Goal: Task Accomplishment & Management: Manage account settings

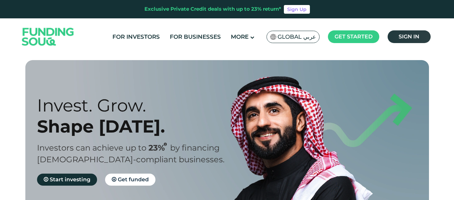
click at [424, 36] on link "Sign in" at bounding box center [409, 36] width 43 height 13
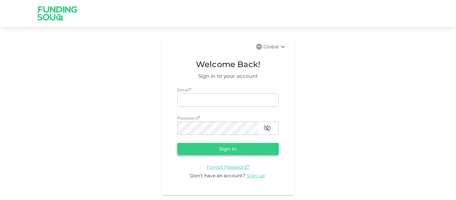
type input "[EMAIL_ADDRESS][PERSON_NAME][DOMAIN_NAME]"
click at [216, 154] on button "Sign in" at bounding box center [227, 149] width 101 height 12
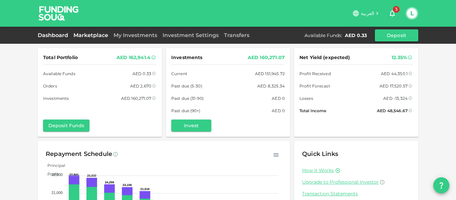
click at [102, 36] on link "Marketplace" at bounding box center [91, 35] width 40 height 6
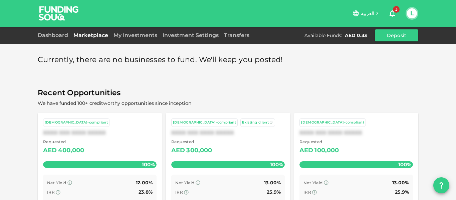
click at [395, 16] on icon "button" at bounding box center [392, 13] width 8 height 8
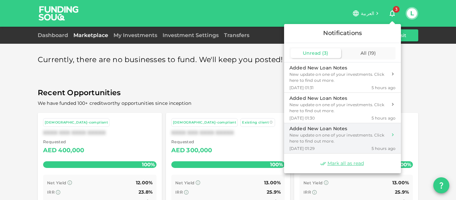
click at [335, 131] on div "Added New Loan Notes" at bounding box center [338, 128] width 98 height 7
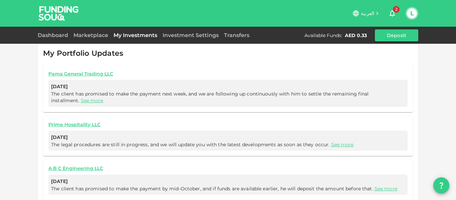
click at [393, 14] on icon "button" at bounding box center [392, 13] width 8 height 8
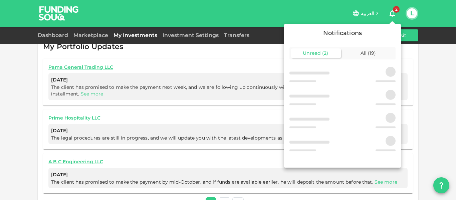
scroll to position [412, 0]
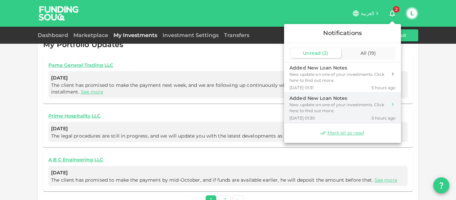
click at [343, 103] on div "New update on one of your investments. Click here to find out more." at bounding box center [338, 108] width 98 height 12
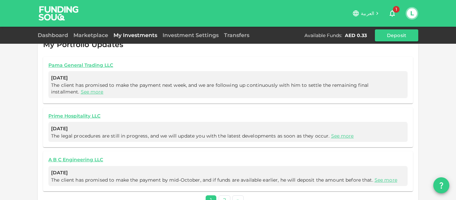
click at [389, 15] on icon "button" at bounding box center [392, 13] width 8 height 8
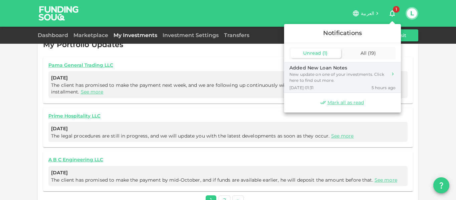
click at [349, 73] on div "New update on one of your investments. Click here to find out more." at bounding box center [338, 77] width 98 height 12
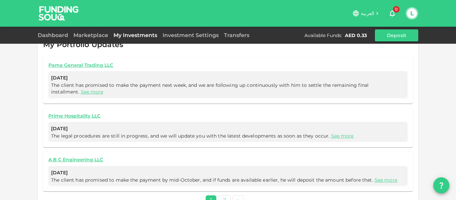
scroll to position [367, 0]
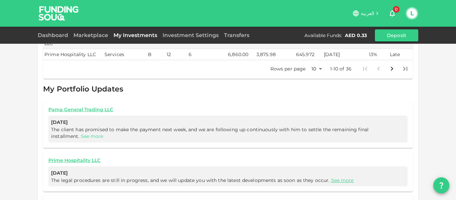
click at [92, 133] on link "See more" at bounding box center [92, 136] width 23 height 6
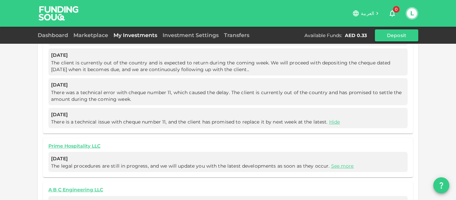
scroll to position [554, 0]
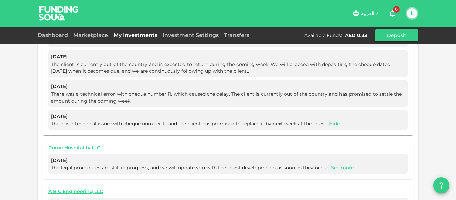
click at [342, 164] on link "See more" at bounding box center [342, 167] width 23 height 6
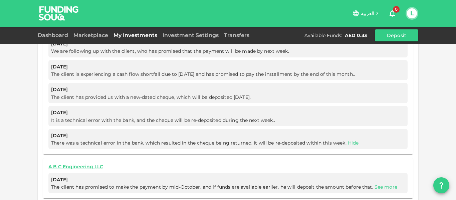
scroll to position [1117, 0]
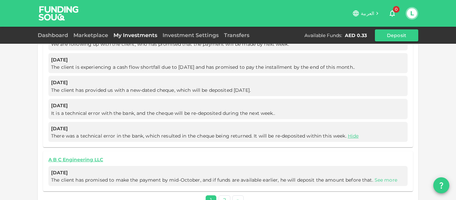
click at [379, 177] on link "See more" at bounding box center [385, 180] width 23 height 6
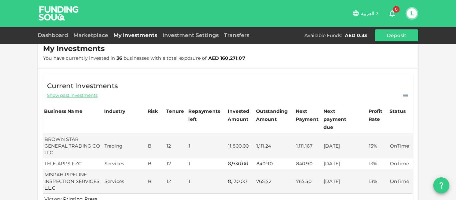
scroll to position [105, 0]
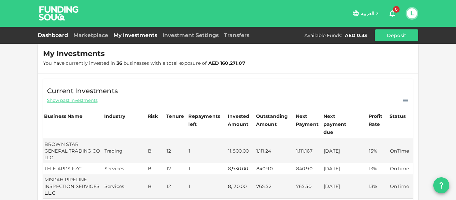
click at [42, 38] on link "Dashboard" at bounding box center [54, 35] width 33 height 6
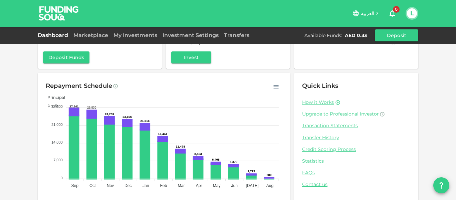
scroll to position [76, 0]
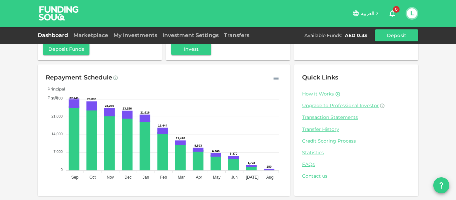
click at [58, 8] on img at bounding box center [59, 13] width 50 height 26
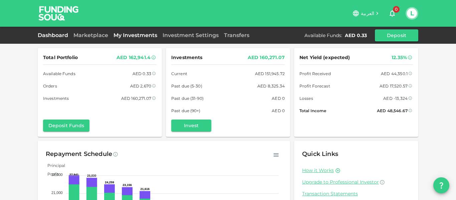
click at [146, 33] on link "My Investments" at bounding box center [135, 35] width 49 height 6
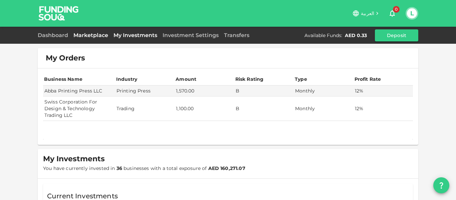
click at [93, 35] on link "Marketplace" at bounding box center [91, 35] width 40 height 6
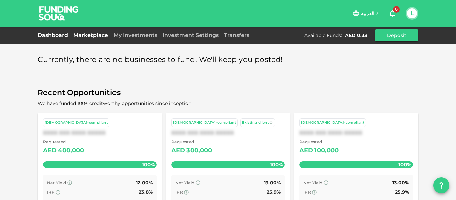
click at [67, 34] on link "Dashboard" at bounding box center [54, 35] width 33 height 6
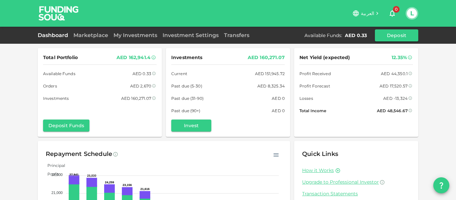
click at [76, 30] on div "Dashboard Marketplace My Investments Investment Settings Transfers Available Fu…" at bounding box center [228, 35] width 380 height 12
click at [84, 32] on link "Marketplace" at bounding box center [91, 35] width 40 height 6
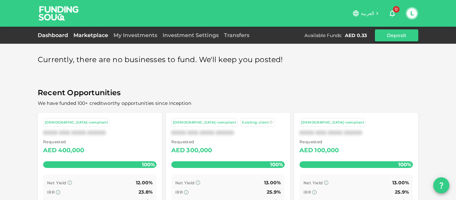
click at [63, 37] on link "Dashboard" at bounding box center [54, 35] width 33 height 6
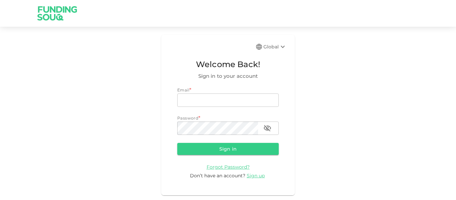
type input "[EMAIL_ADDRESS][PERSON_NAME][DOMAIN_NAME]"
click at [176, 154] on div "Global Welcome Back! Sign in to your account Email email mohanad.y.yasin@hotmai…" at bounding box center [227, 115] width 133 height 160
click at [198, 156] on form "Email email mohanad.y.yasin@hotmail.com email Password password password Sign i…" at bounding box center [227, 133] width 101 height 92
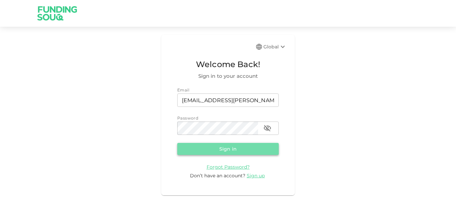
click at [200, 149] on button "Sign in" at bounding box center [227, 149] width 101 height 12
